Goal: Information Seeking & Learning: Find specific page/section

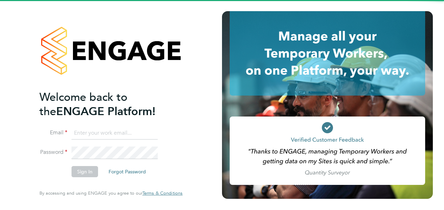
click at [103, 135] on input at bounding box center [115, 133] width 86 height 13
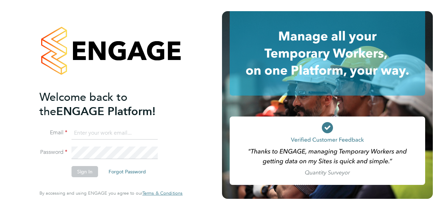
click at [128, 136] on input at bounding box center [115, 133] width 86 height 13
type input "katie.macpherson@hays.com"
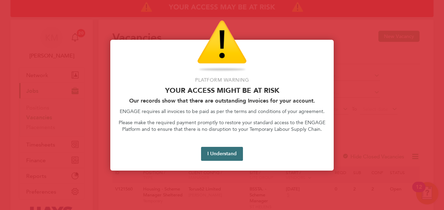
click at [219, 154] on button "I Understand" at bounding box center [222, 154] width 42 height 14
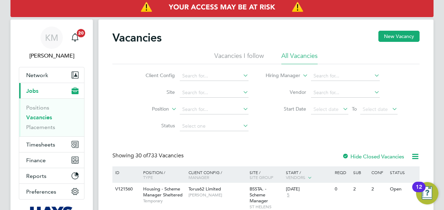
click at [35, 116] on link "Vacancies" at bounding box center [39, 117] width 26 height 7
click at [231, 94] on input at bounding box center [214, 93] width 69 height 10
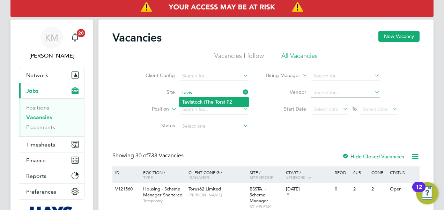
click at [214, 101] on li "[PERSON_NAME] (The Tors) P2" at bounding box center [214, 101] width 69 height 9
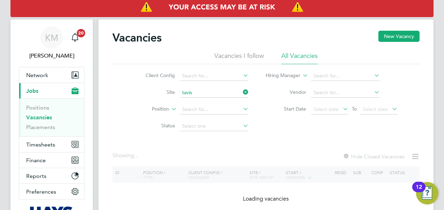
type input "Tavistock (The Tors) P2"
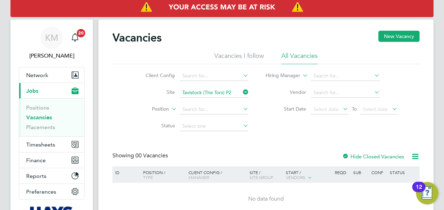
click at [414, 158] on icon at bounding box center [415, 156] width 9 height 9
click at [412, 136] on div "Vacancies New Vacancy Vacancies I follow All Vacancies Client Config Site Tavis…" at bounding box center [265, 123] width 307 height 185
click at [242, 92] on icon at bounding box center [242, 92] width 0 height 10
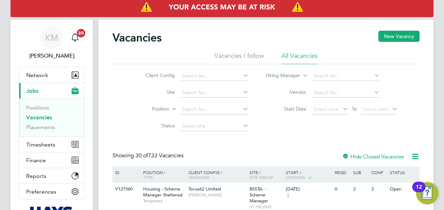
click at [39, 117] on link "Vacancies" at bounding box center [39, 117] width 26 height 7
click at [170, 109] on icon at bounding box center [170, 107] width 0 height 6
click at [301, 74] on icon at bounding box center [301, 74] width 0 height 6
click at [340, 76] on input at bounding box center [345, 76] width 69 height 10
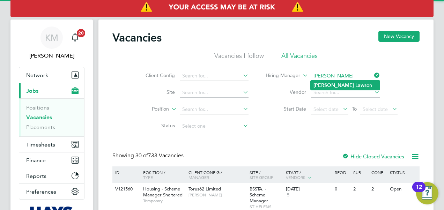
click at [340, 83] on li "[PERSON_NAME] son" at bounding box center [345, 85] width 69 height 9
type input "[PERSON_NAME]"
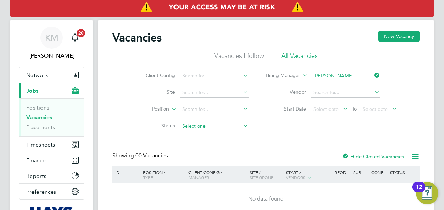
click at [203, 124] on input at bounding box center [214, 127] width 69 height 10
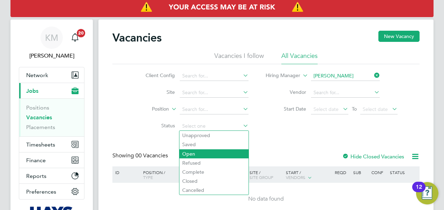
click at [201, 153] on li "Open" at bounding box center [214, 154] width 69 height 9
type input "Open"
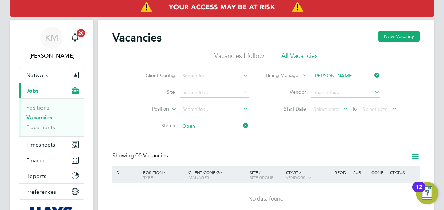
click at [373, 74] on icon at bounding box center [373, 76] width 0 height 10
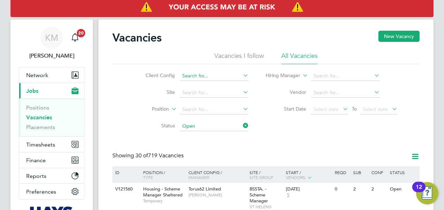
click at [207, 73] on input at bounding box center [214, 76] width 69 height 10
click at [209, 94] on li "Countr yside Properties UK Ltd" at bounding box center [228, 94] width 96 height 9
type input "Countryside Properties UK Ltd"
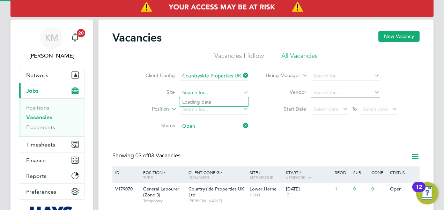
click at [198, 91] on input at bounding box center [214, 93] width 69 height 10
click at [203, 112] on li "Tav istock (The Tors) P2" at bounding box center [214, 111] width 69 height 9
type input "Tavistock (The Tors) P2"
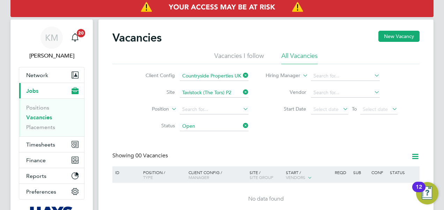
click at [312, 138] on div "Vacancies New Vacancy Vacancies I follow All Vacancies Client Config Countrysid…" at bounding box center [265, 123] width 307 height 185
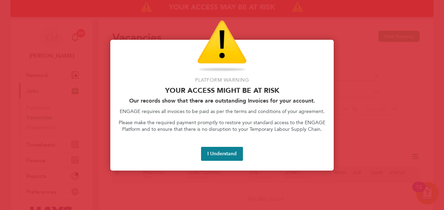
drag, startPoint x: 223, startPoint y: 156, endPoint x: 217, endPoint y: 155, distance: 6.3
click at [223, 156] on button "I Understand" at bounding box center [222, 154] width 42 height 14
click at [220, 154] on button "I Understand" at bounding box center [222, 154] width 42 height 14
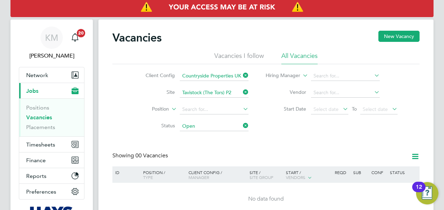
click at [242, 126] on icon at bounding box center [242, 126] width 0 height 10
click at [314, 75] on input at bounding box center [345, 76] width 69 height 10
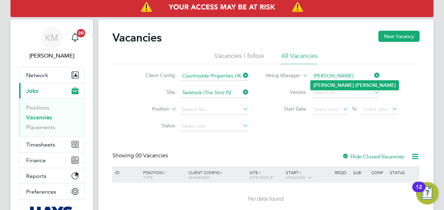
click at [323, 85] on b "[PERSON_NAME]" at bounding box center [334, 85] width 41 height 6
type input "[PERSON_NAME]"
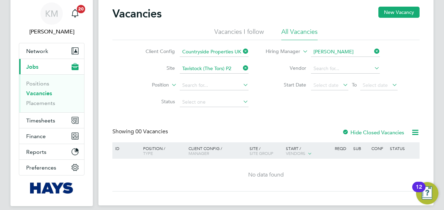
scroll to position [35, 0]
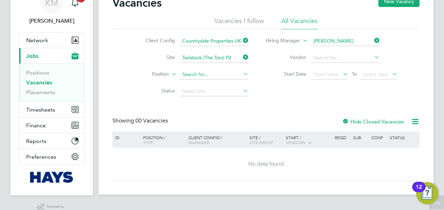
click at [201, 73] on input at bounding box center [214, 75] width 69 height 10
click at [217, 103] on li "Fork lift Operator (Zone 1)" at bounding box center [222, 103] width 84 height 9
type input "Forklift Operator (Zone 1)"
click at [44, 92] on link "Placements" at bounding box center [40, 92] width 29 height 7
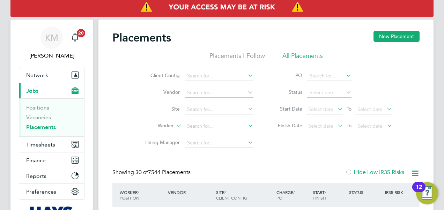
click at [29, 92] on span "Jobs" at bounding box center [32, 91] width 12 height 7
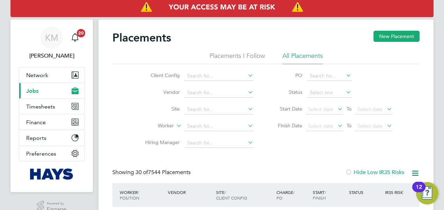
click at [29, 92] on span "Jobs" at bounding box center [32, 91] width 12 height 7
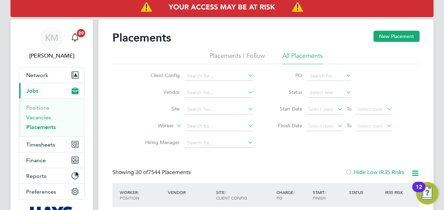
click at [39, 116] on link "Vacancies" at bounding box center [38, 117] width 25 height 7
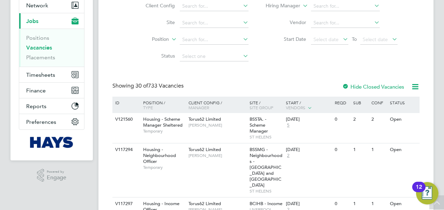
click at [118, 104] on div "ID" at bounding box center [126, 103] width 24 height 12
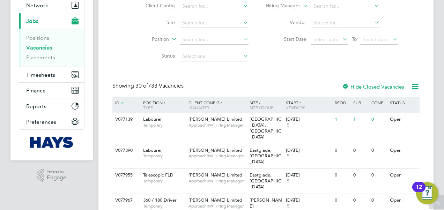
click at [125, 101] on icon at bounding box center [122, 103] width 6 height 6
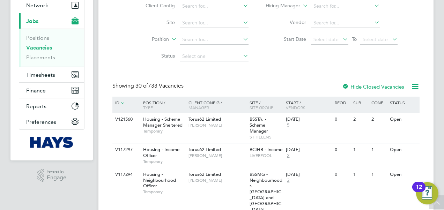
click at [125, 101] on icon at bounding box center [122, 103] width 6 height 6
